Goal: Task Accomplishment & Management: Manage account settings

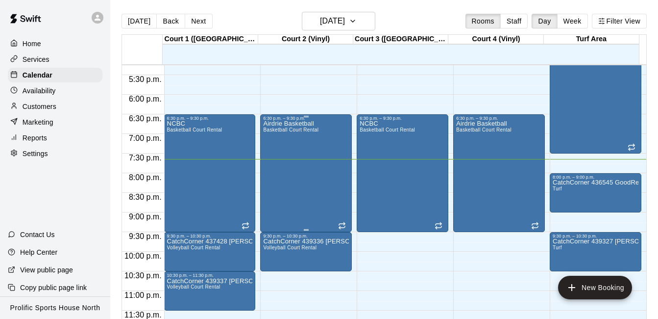
scroll to position [16, 0]
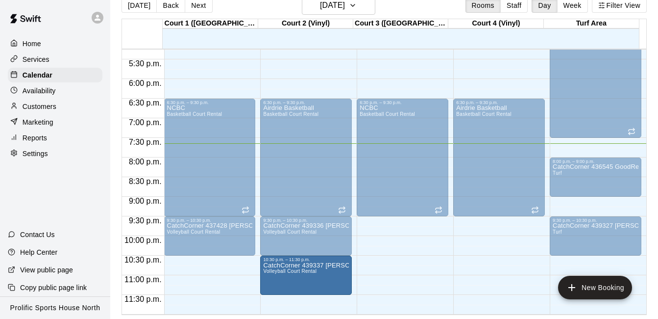
drag, startPoint x: 209, startPoint y: 265, endPoint x: 279, endPoint y: 266, distance: 70.1
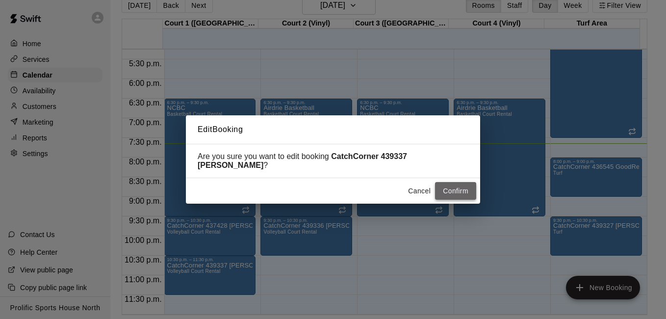
click at [461, 196] on button "Confirm" at bounding box center [455, 191] width 41 height 18
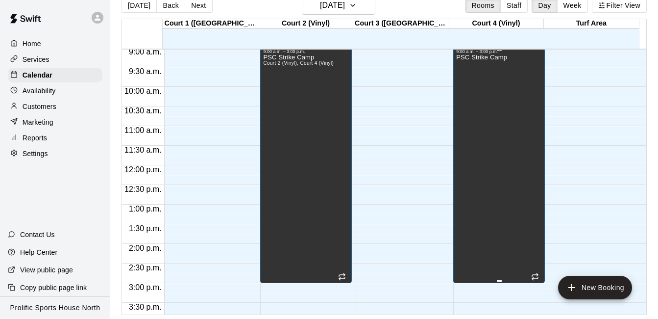
scroll to position [383, 0]
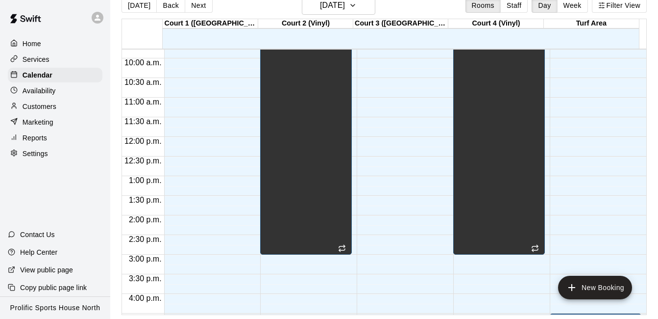
click at [194, 12] on button "Next" at bounding box center [198, 5] width 27 height 15
click at [197, 4] on div "[DATE] Back [DATE][DATE] Rooms Staff Day Week Filter View Court 1 ([GEOGRAPHIC_…" at bounding box center [385, 155] width 526 height 319
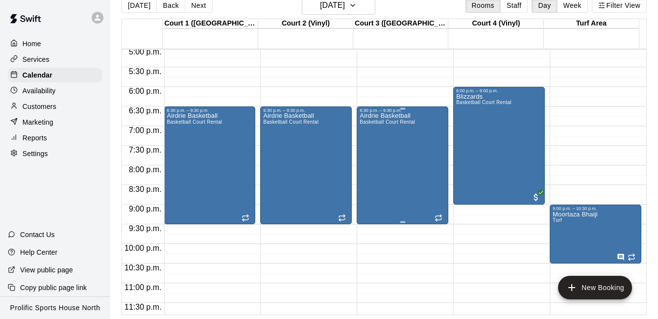
scroll to position [677, 0]
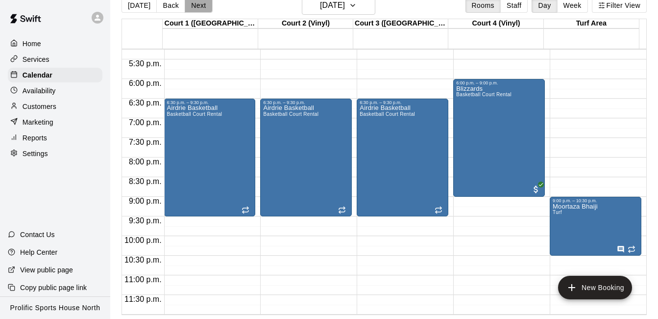
click at [193, 7] on button "Next" at bounding box center [198, 5] width 27 height 15
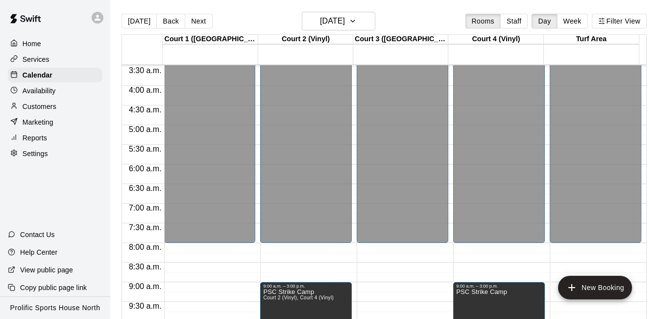
scroll to position [236, 0]
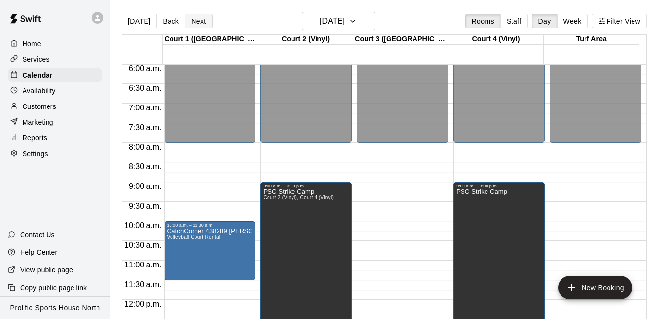
click at [198, 23] on button "Next" at bounding box center [198, 21] width 27 height 15
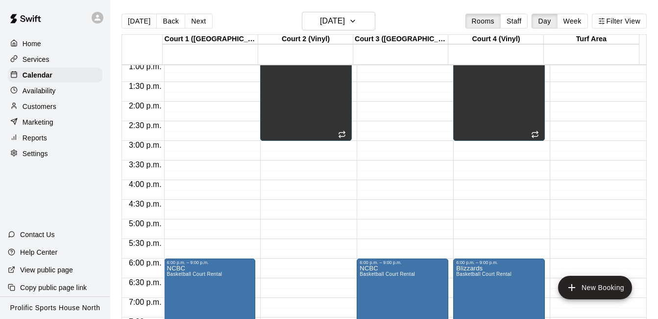
scroll to position [628, 0]
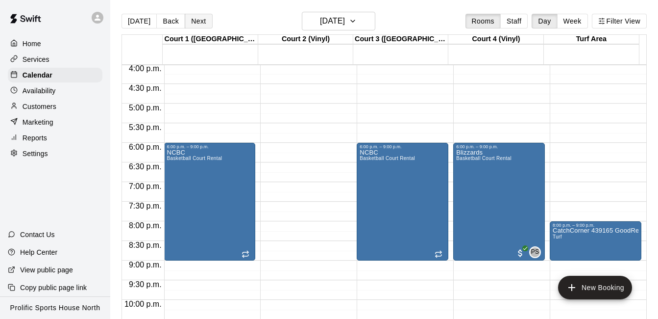
click at [201, 23] on button "Next" at bounding box center [198, 21] width 27 height 15
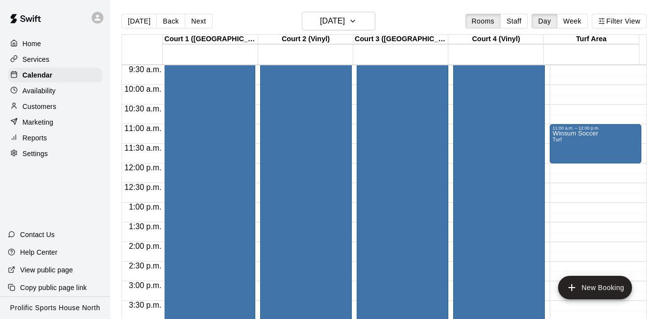
scroll to position [383, 0]
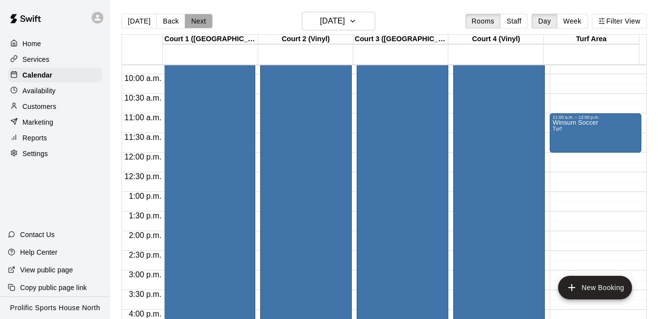
click at [203, 23] on button "Next" at bounding box center [198, 21] width 27 height 15
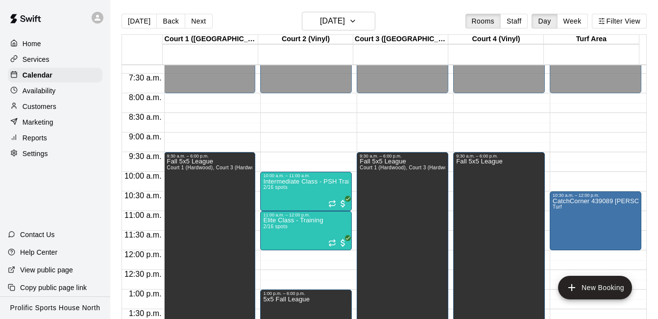
scroll to position [285, 0]
click at [199, 20] on button "Next" at bounding box center [198, 21] width 27 height 15
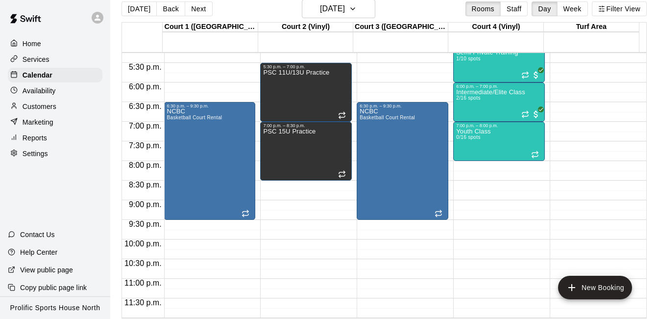
scroll to position [16, 0]
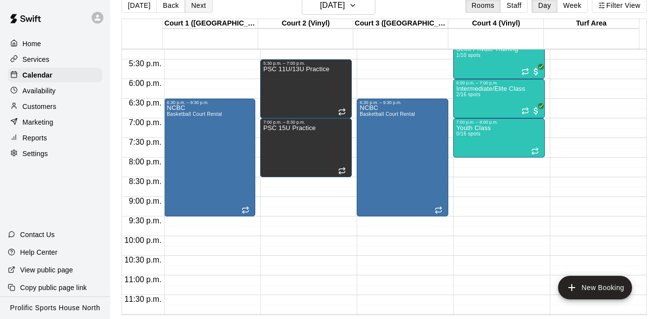
click at [200, 9] on button "Next" at bounding box center [198, 5] width 27 height 15
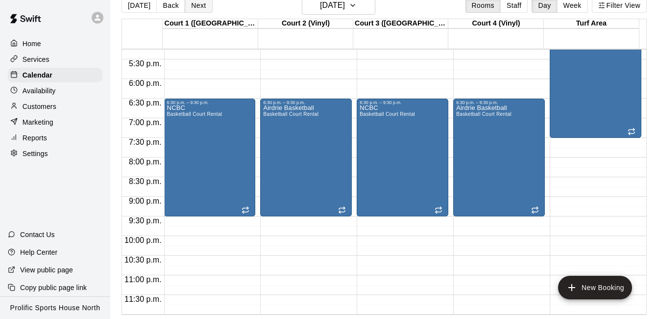
click at [200, 9] on button "Next" at bounding box center [198, 5] width 27 height 15
